Goal: Information Seeking & Learning: Learn about a topic

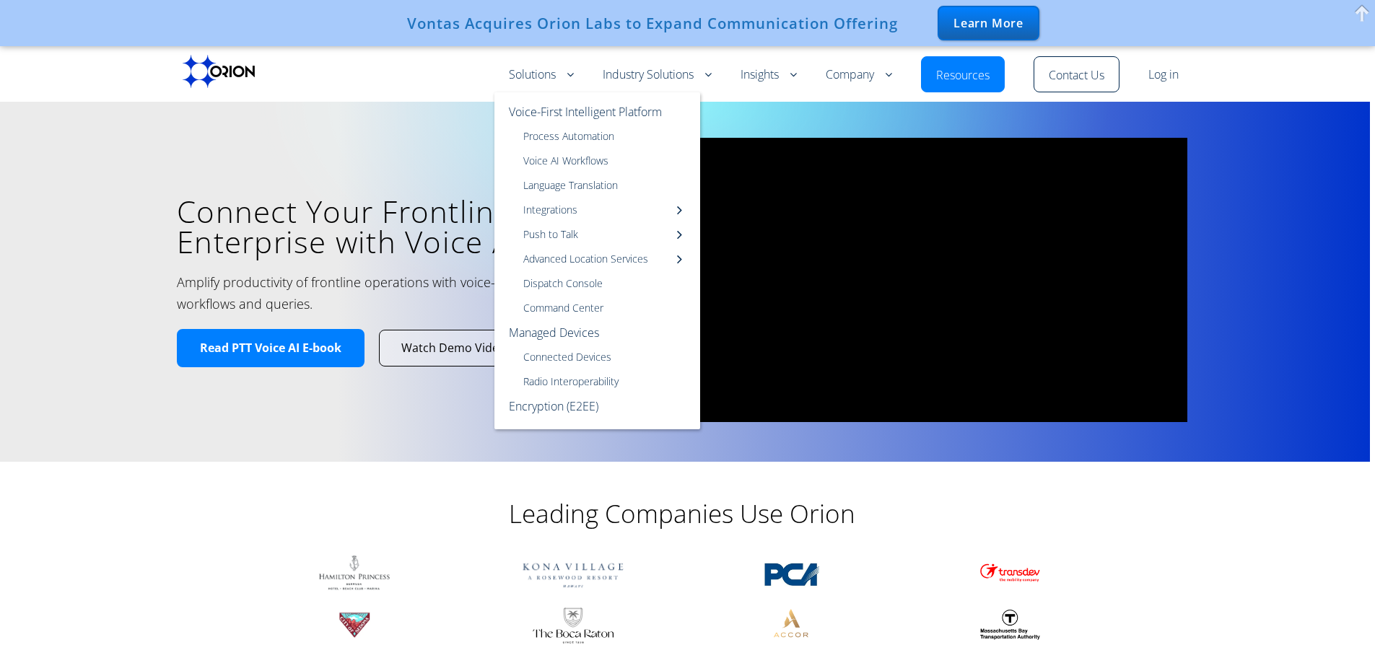
click at [533, 74] on link "Solutions" at bounding box center [541, 74] width 65 height 17
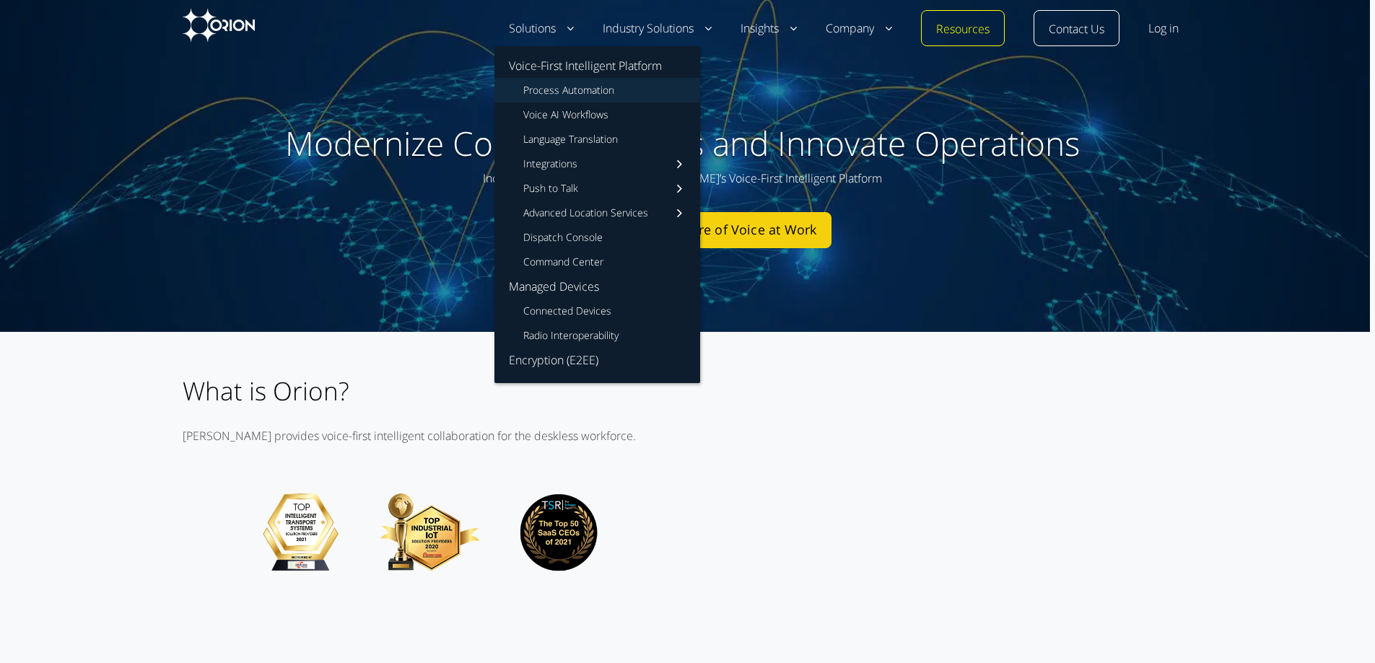
click at [539, 91] on link "Process Automation" at bounding box center [597, 90] width 206 height 25
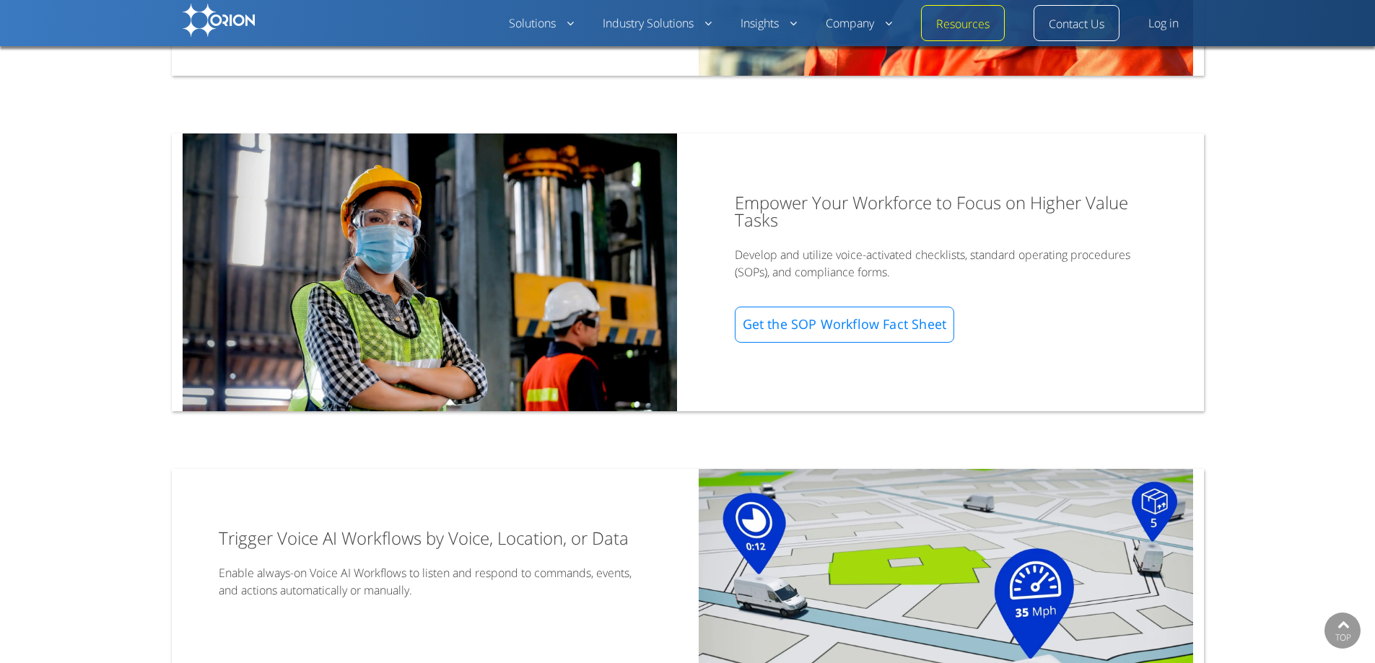
scroll to position [1741, 0]
